Goal: Information Seeking & Learning: Learn about a topic

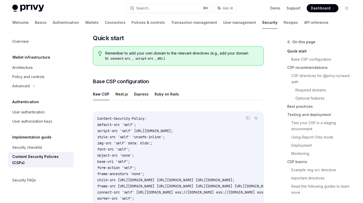
scroll to position [93, 0]
click at [117, 91] on button "Next.js" at bounding box center [121, 94] width 13 height 12
type textarea "*"
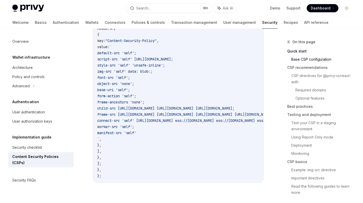
scroll to position [208, 0]
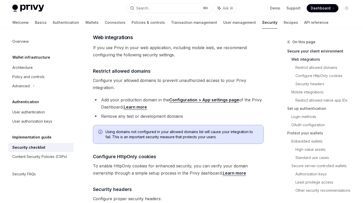
scroll to position [160, 0]
